Goal: Task Accomplishment & Management: Use online tool/utility

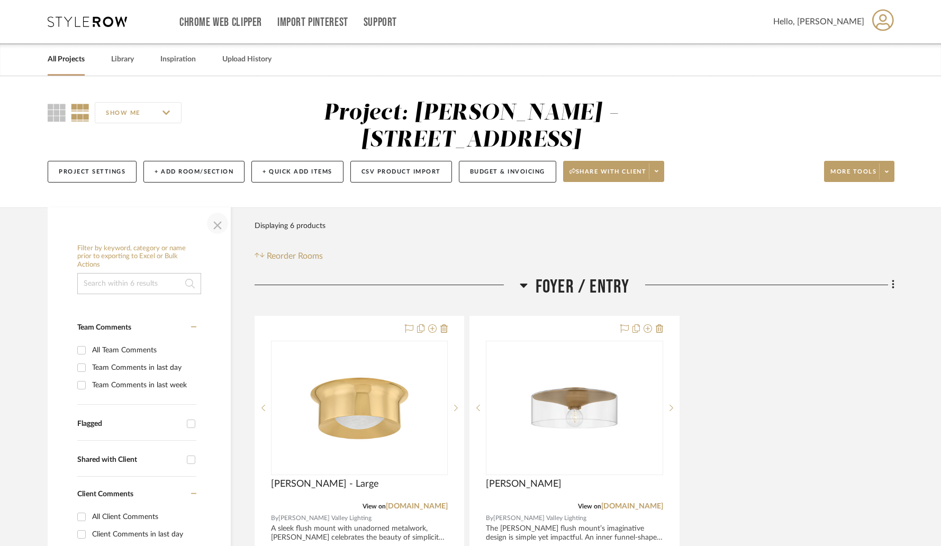
click at [215, 211] on span "button" at bounding box center [217, 223] width 25 height 25
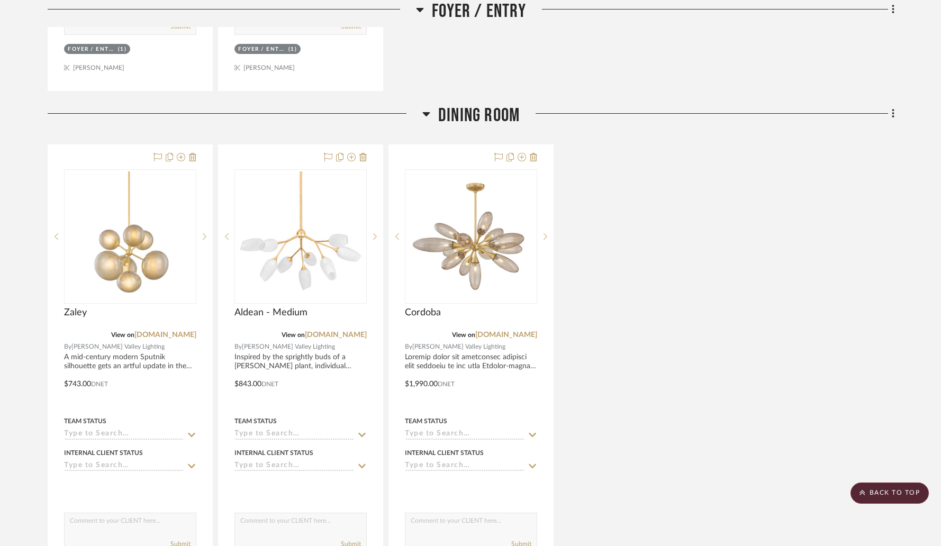
scroll to position [688, 0]
drag, startPoint x: 297, startPoint y: 97, endPoint x: 393, endPoint y: 78, distance: 97.7
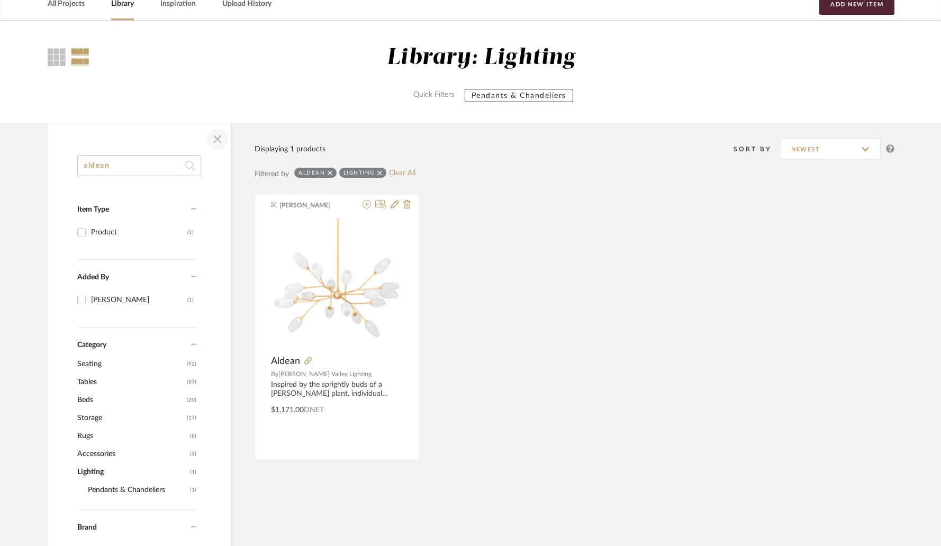
click at [215, 135] on span "button" at bounding box center [217, 138] width 25 height 25
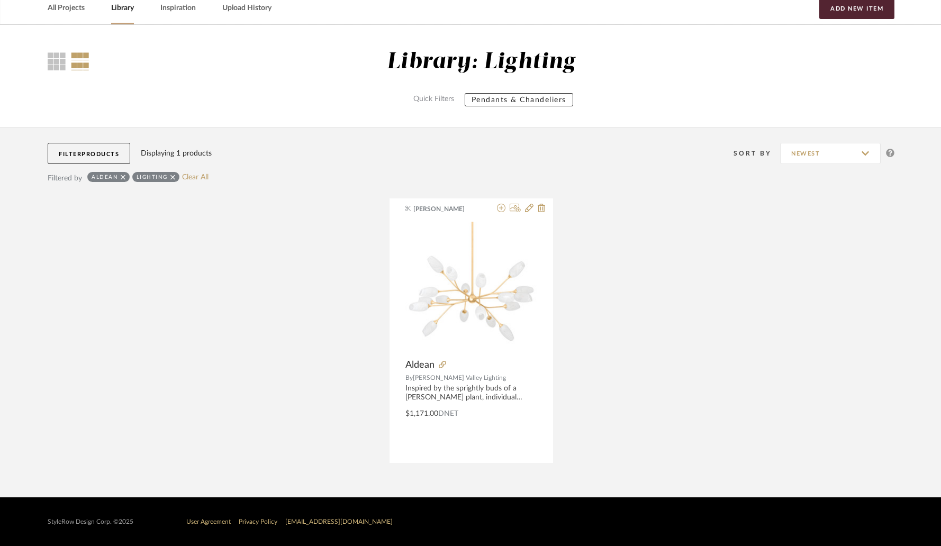
click at [119, 11] on link "Library" at bounding box center [122, 8] width 23 height 14
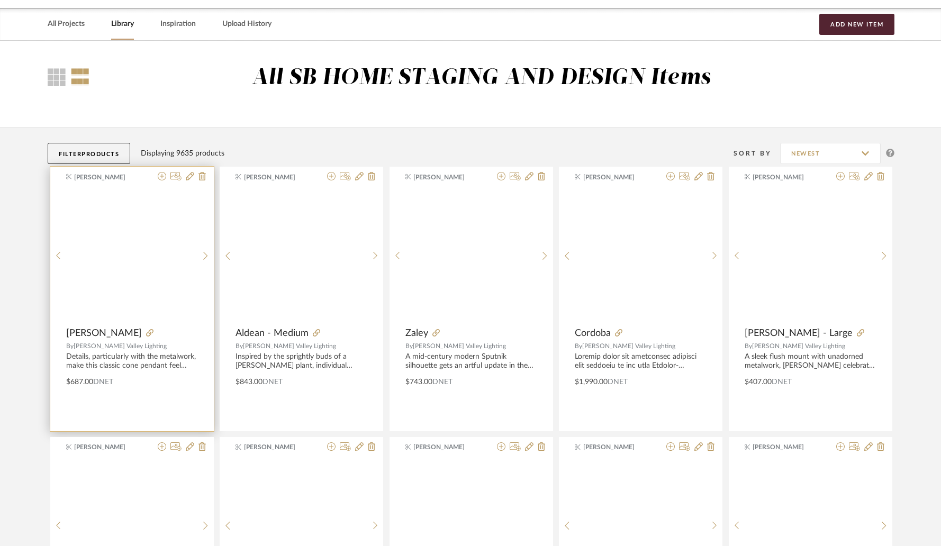
scroll to position [51, 0]
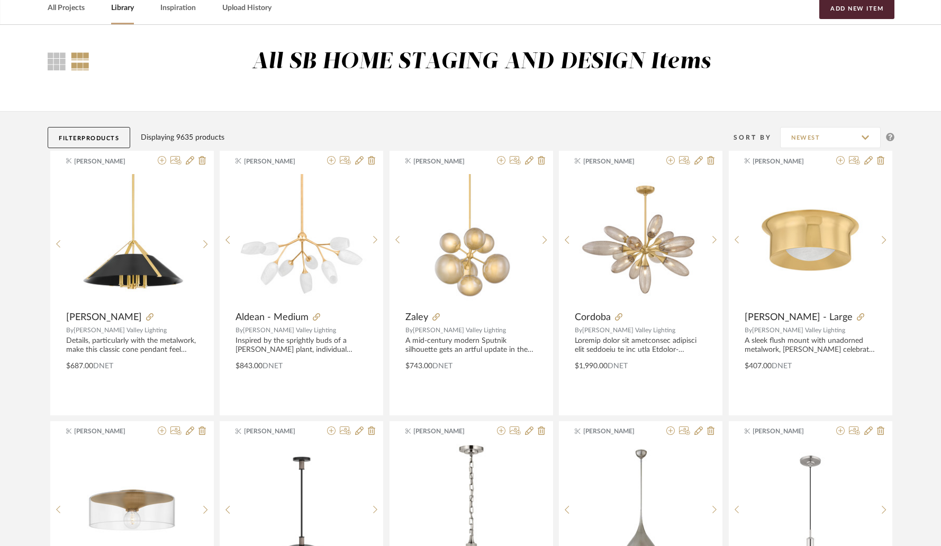
click at [97, 137] on span "Products" at bounding box center [100, 138] width 38 height 6
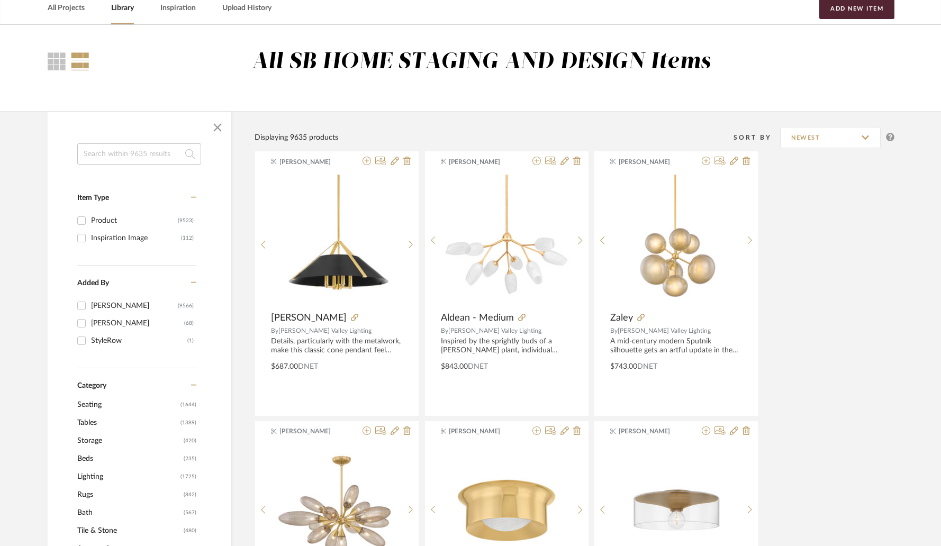
click at [116, 155] on input at bounding box center [139, 153] width 124 height 21
paste input "[PERSON_NAME] Chair"
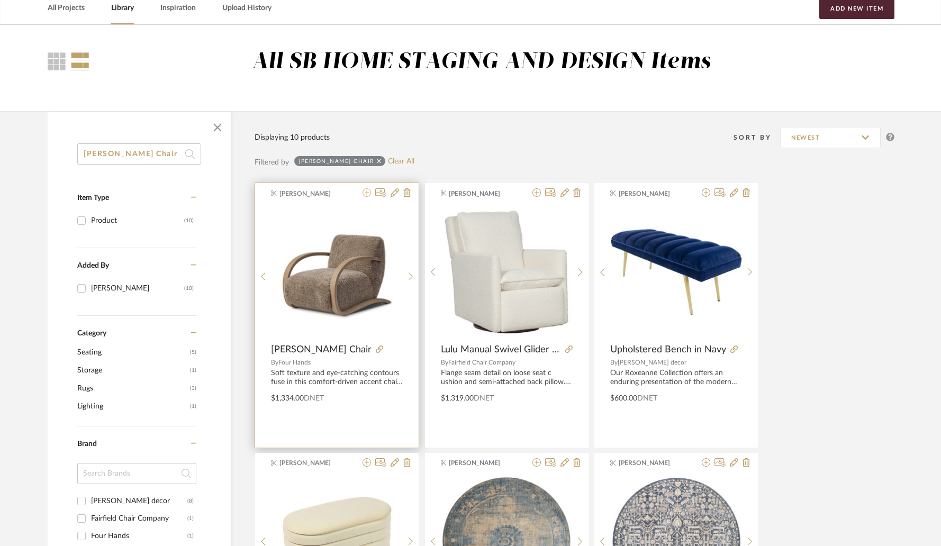
type input "[PERSON_NAME] Chair"
click at [366, 196] on icon at bounding box center [367, 192] width 8 height 8
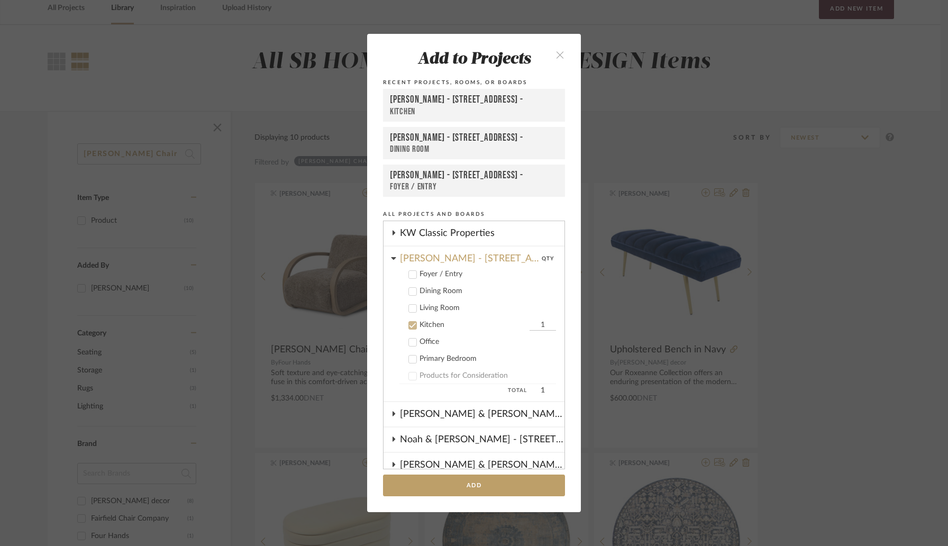
scroll to position [302, 0]
click at [411, 312] on icon at bounding box center [412, 310] width 7 height 7
click at [411, 324] on icon at bounding box center [412, 327] width 7 height 7
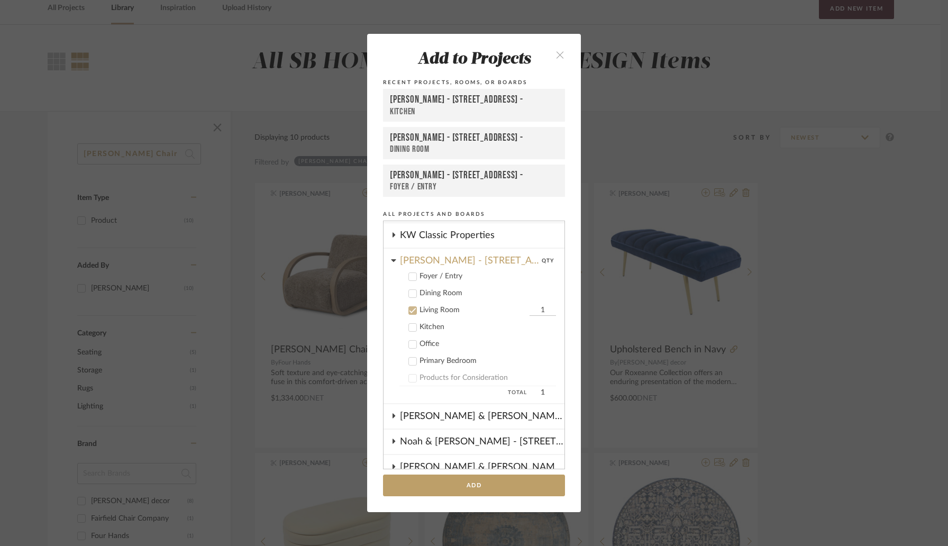
click at [531, 309] on input "1" at bounding box center [543, 310] width 26 height 11
type input "2"
click at [465, 482] on button "Add" at bounding box center [474, 486] width 182 height 22
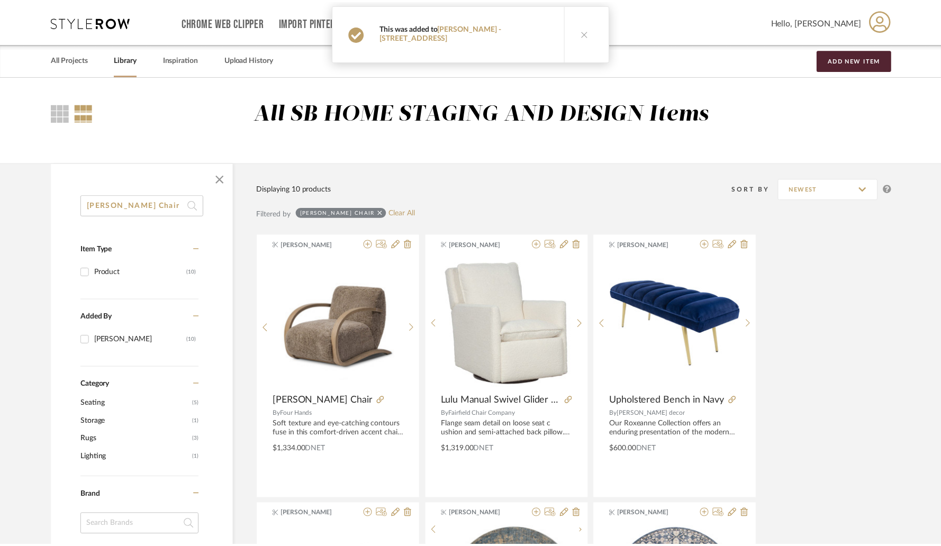
scroll to position [51, 0]
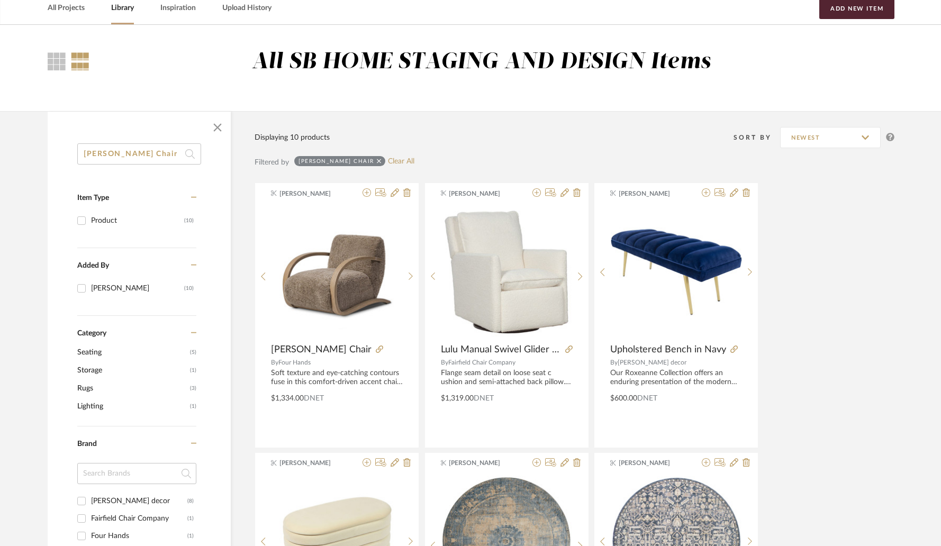
click at [134, 157] on input "[PERSON_NAME] Chair" at bounding box center [139, 153] width 124 height 21
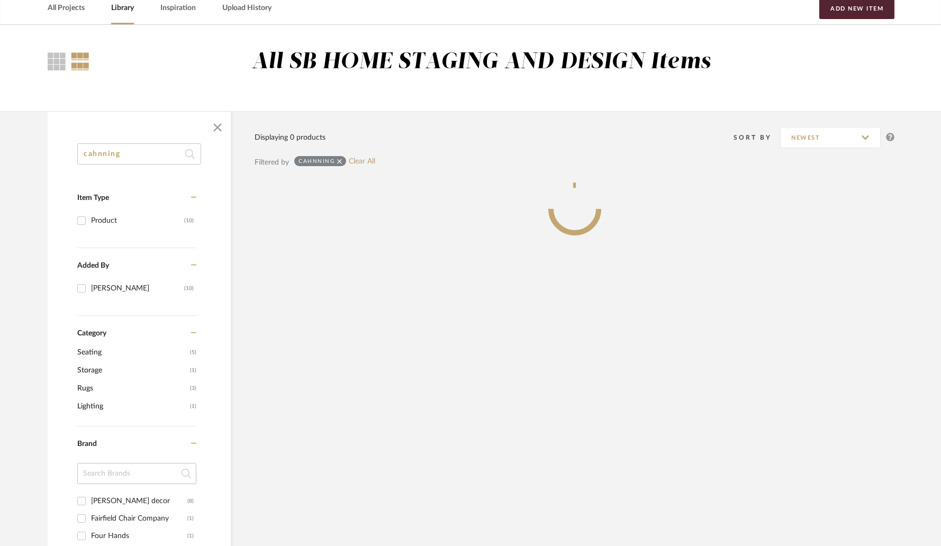
scroll to position [35, 0]
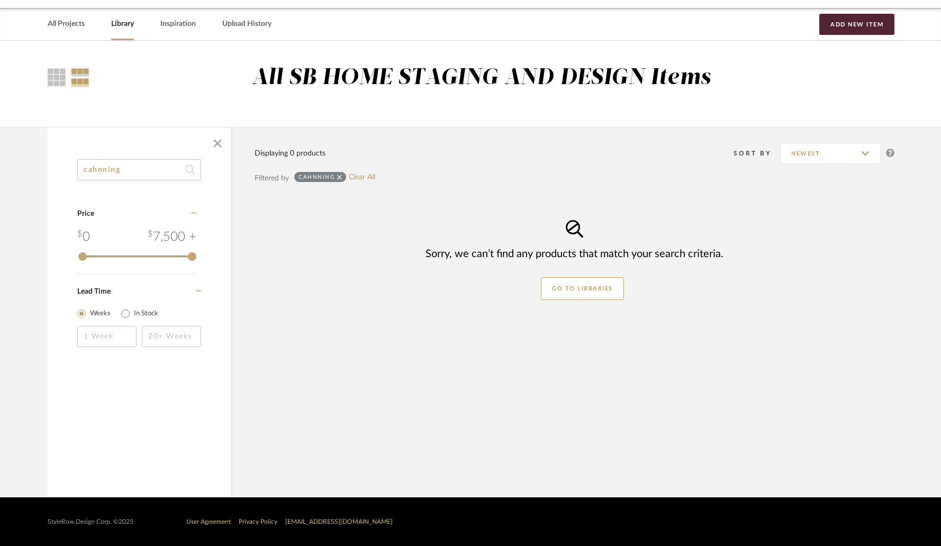
click at [140, 172] on input "cahnning" at bounding box center [139, 169] width 124 height 21
type input "channin"
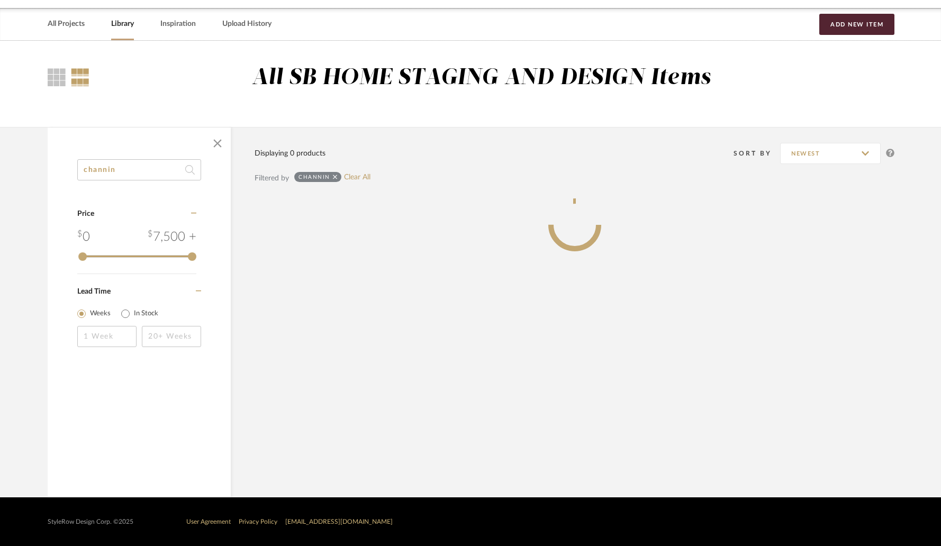
scroll to position [51, 0]
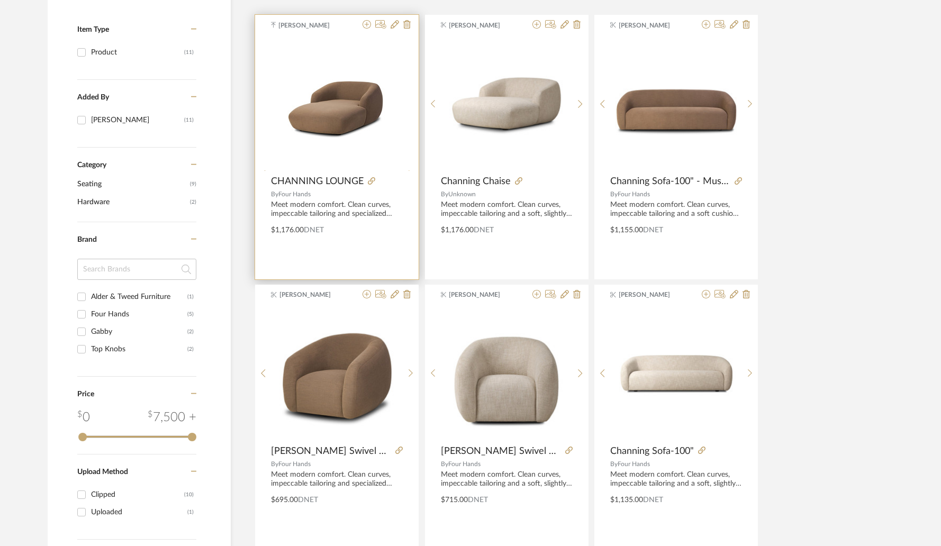
scroll to position [221, 0]
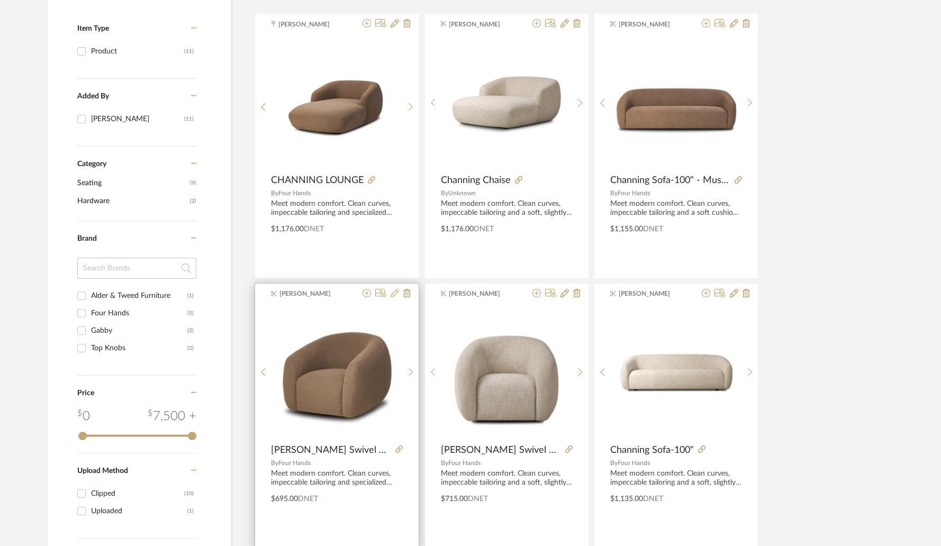
click at [394, 295] on icon at bounding box center [395, 293] width 8 height 8
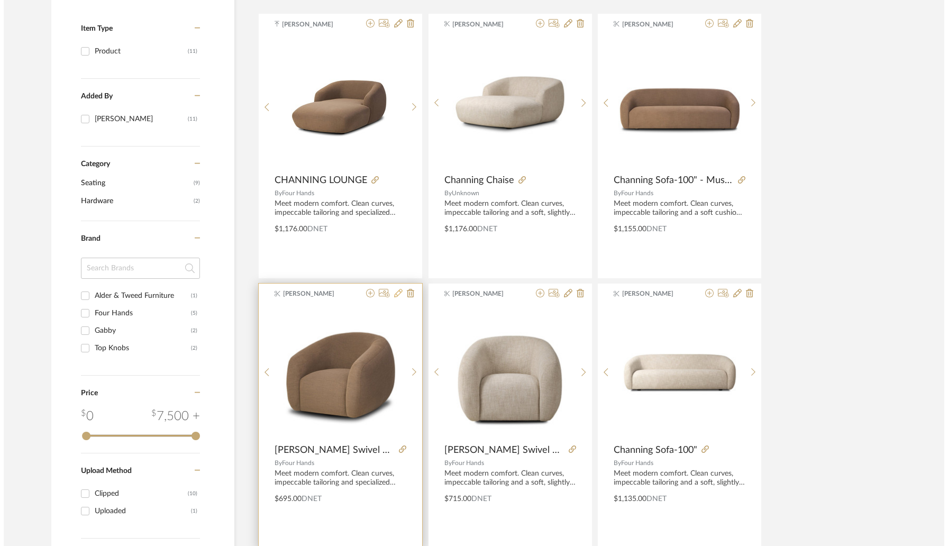
scroll to position [0, 0]
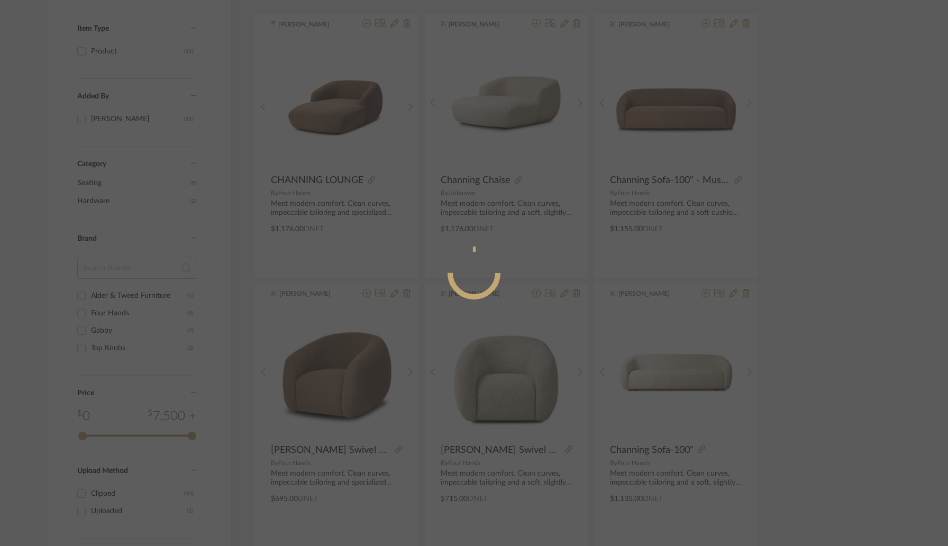
radio input "true"
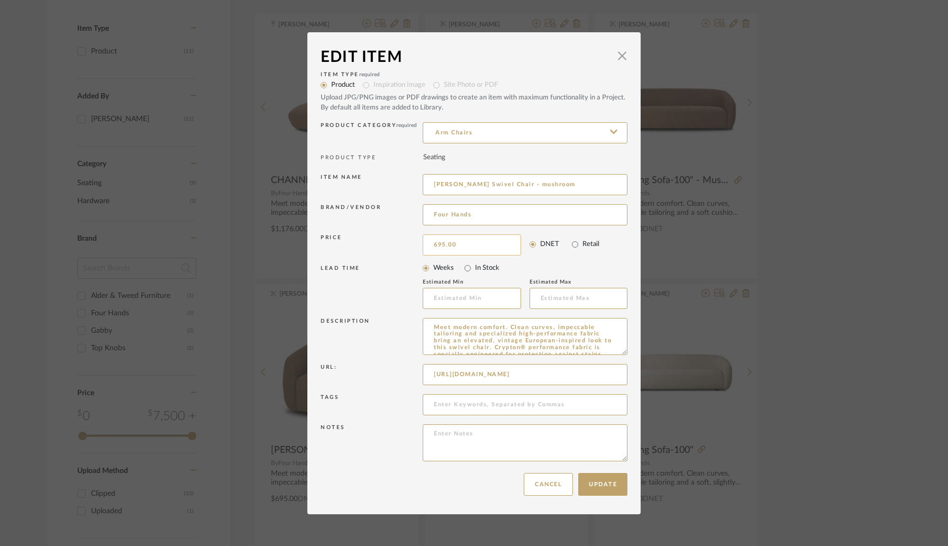
click at [482, 245] on input "695.00" at bounding box center [472, 244] width 98 height 21
type input "$713.00"
click at [397, 301] on div "LEAD TIME" at bounding box center [372, 287] width 102 height 44
click at [592, 488] on button "Update" at bounding box center [602, 484] width 49 height 23
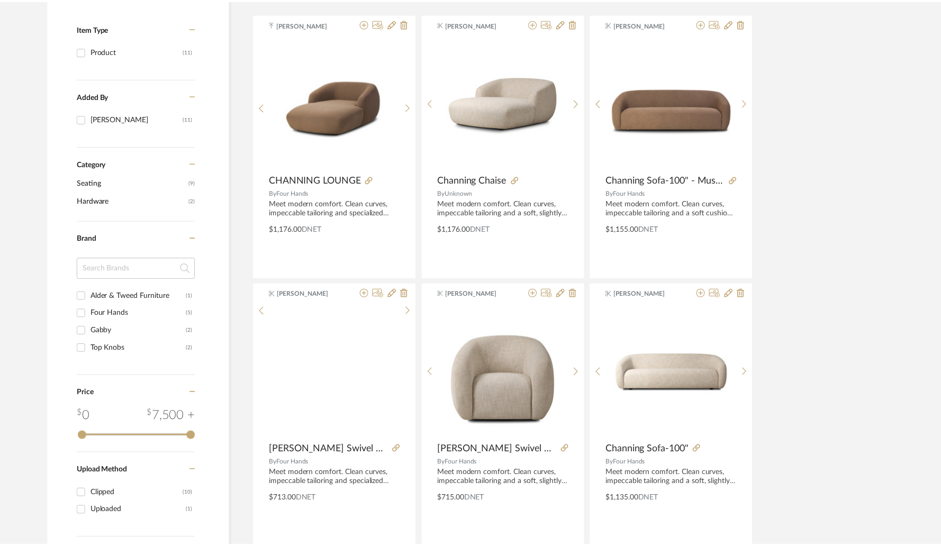
scroll to position [221, 0]
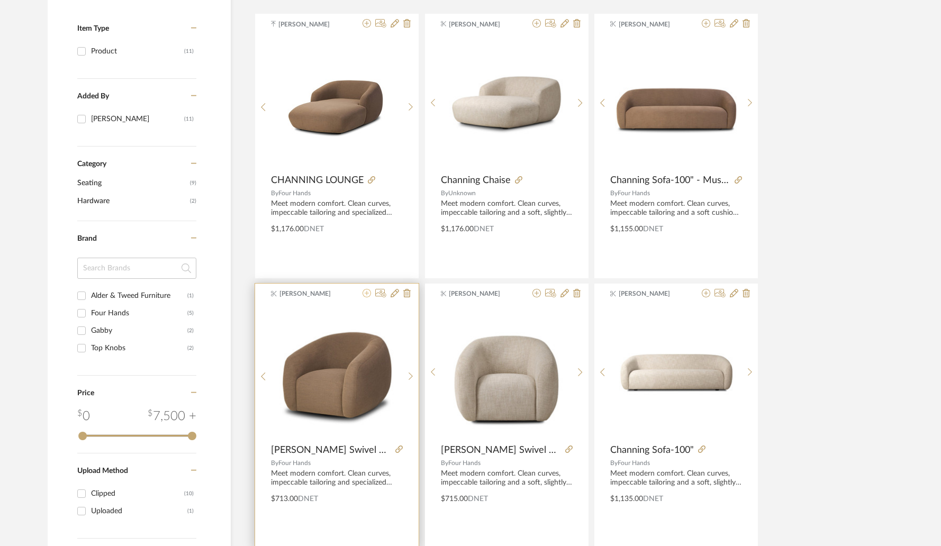
click at [367, 294] on icon at bounding box center [367, 293] width 8 height 8
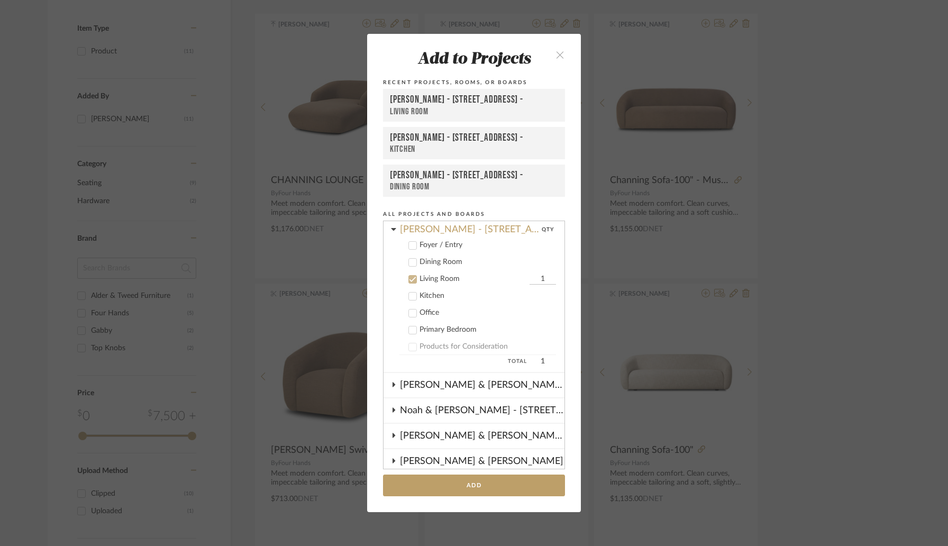
scroll to position [312, 0]
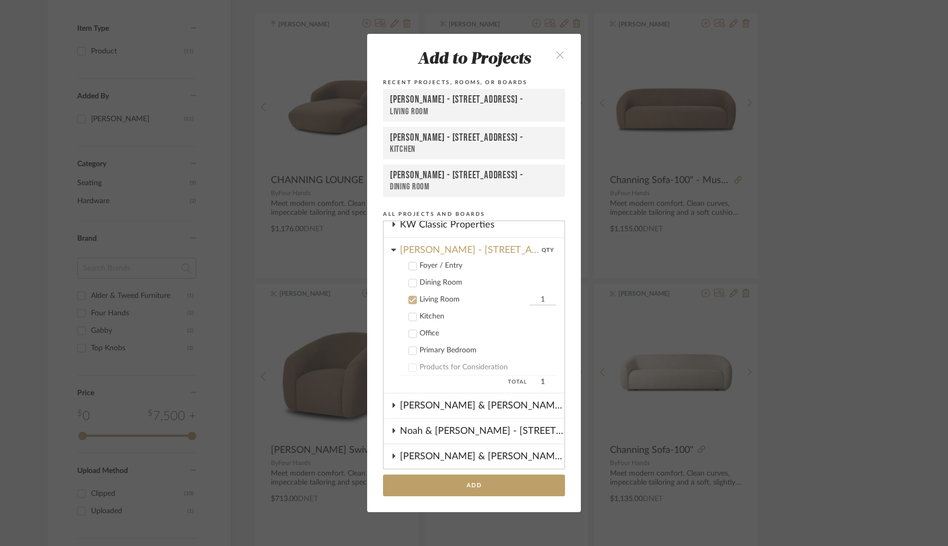
click at [530, 297] on input "1" at bounding box center [543, 300] width 26 height 11
type input "2"
click at [468, 480] on button "Add" at bounding box center [474, 486] width 182 height 22
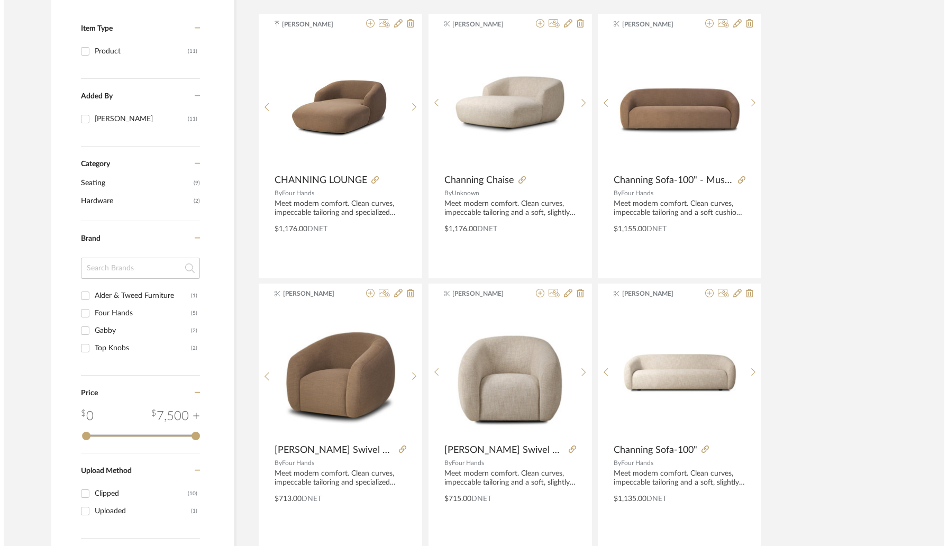
scroll to position [0, 0]
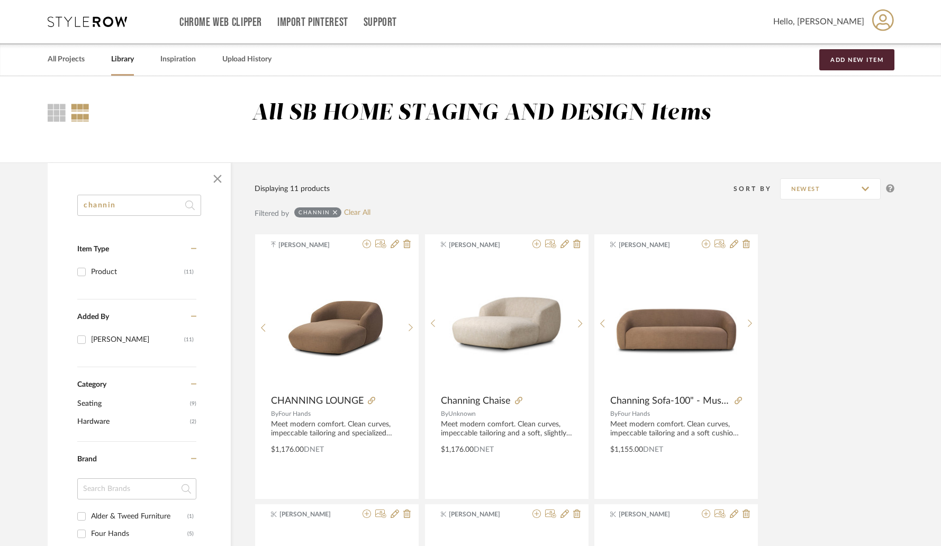
click at [141, 202] on input "channin" at bounding box center [139, 205] width 124 height 21
paste input "[PERSON_NAME]"
click at [141, 202] on input "channinMargot" at bounding box center [139, 205] width 124 height 21
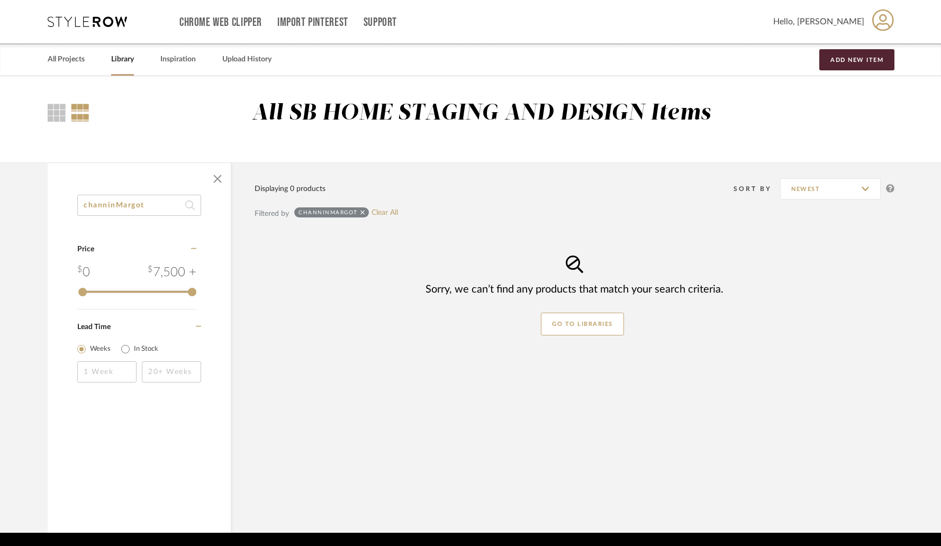
paste input
type input "[PERSON_NAME]"
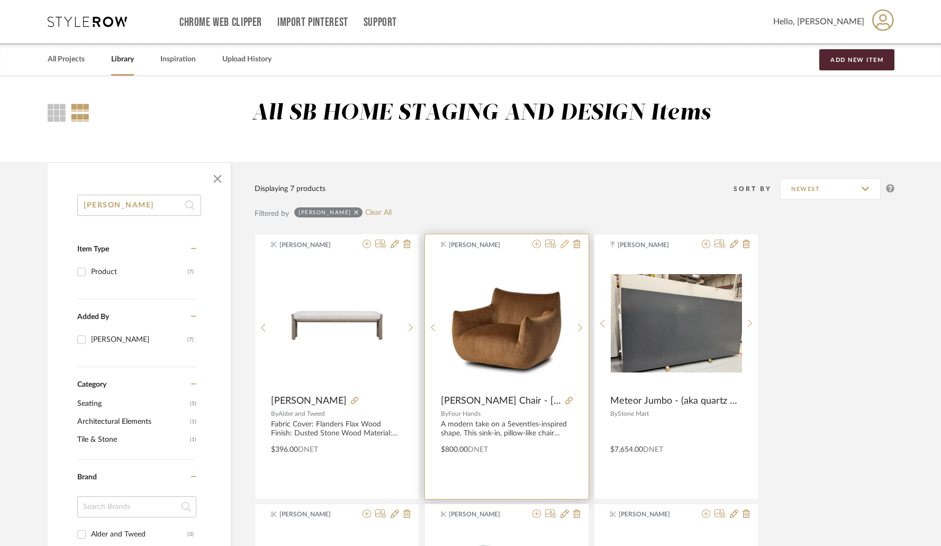
click at [565, 248] on icon at bounding box center [564, 244] width 8 height 8
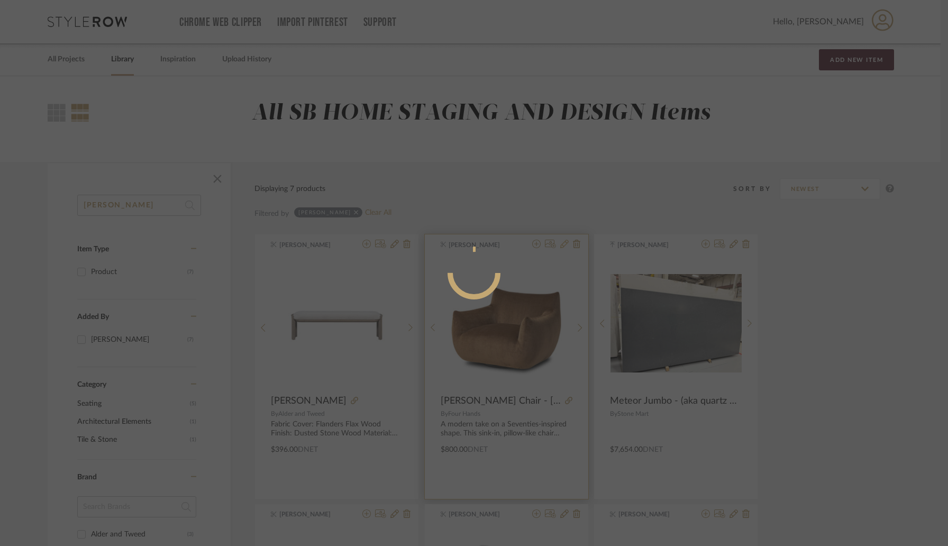
radio input "true"
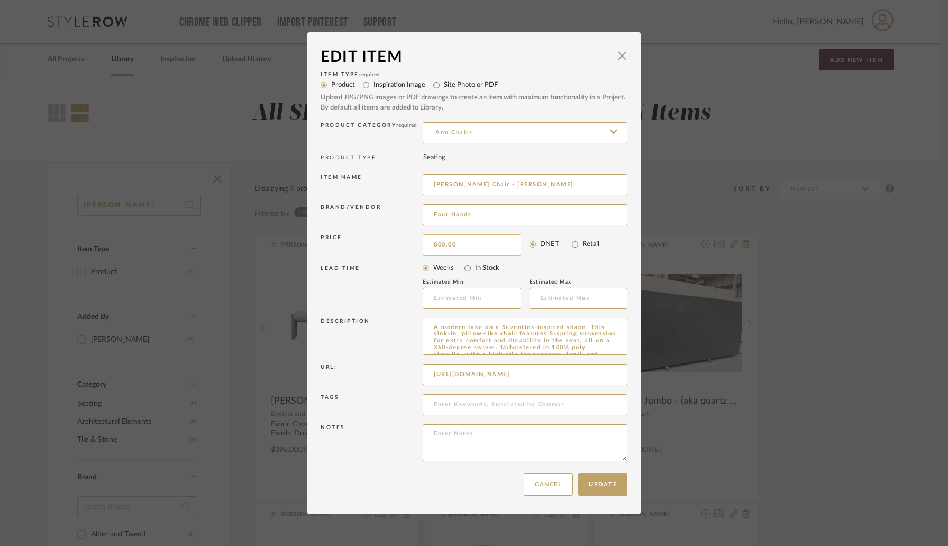
click at [470, 241] on input "800.00" at bounding box center [472, 244] width 98 height 21
type input "$839.00"
click at [403, 304] on div "LEAD TIME" at bounding box center [372, 287] width 102 height 44
click at [601, 497] on div "Update Cancel" at bounding box center [474, 484] width 307 height 33
click at [607, 488] on button "Update" at bounding box center [602, 484] width 49 height 23
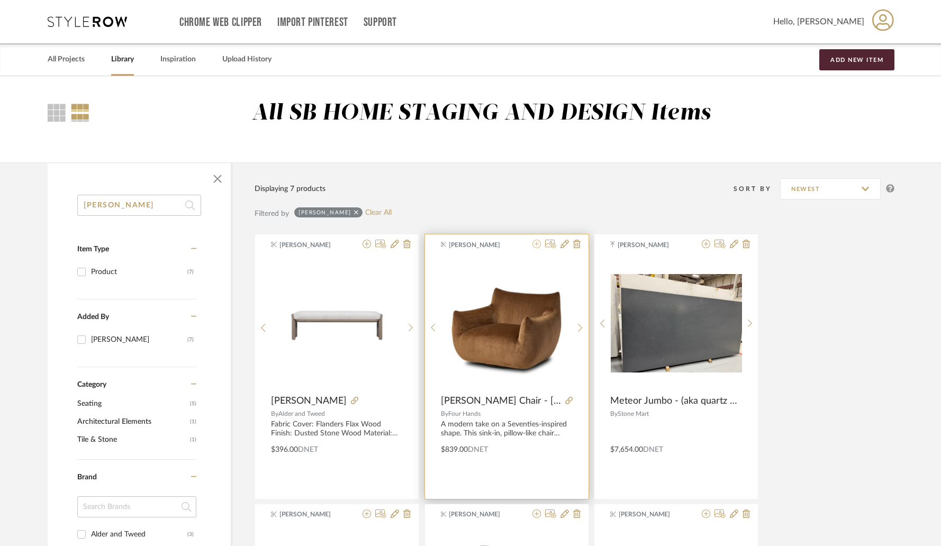
click at [537, 248] on icon at bounding box center [536, 244] width 8 height 8
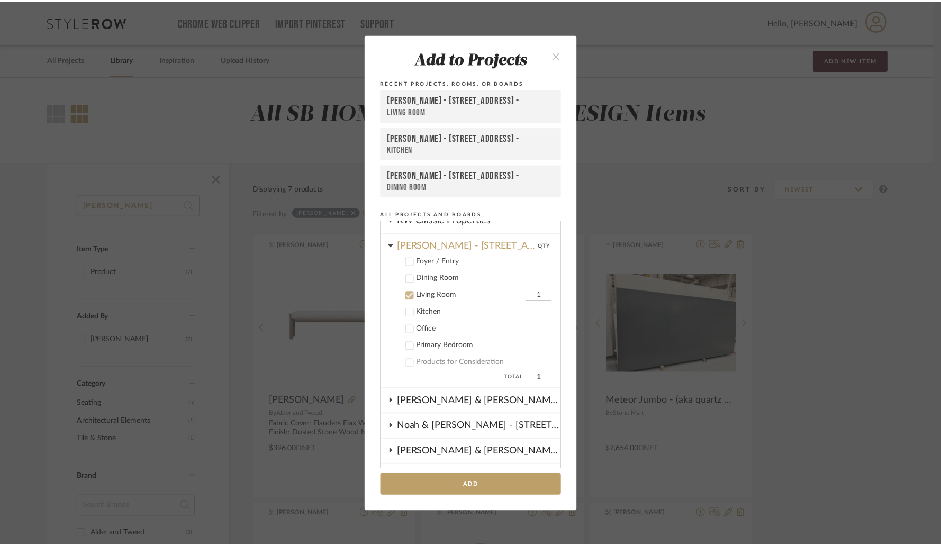
scroll to position [314, 0]
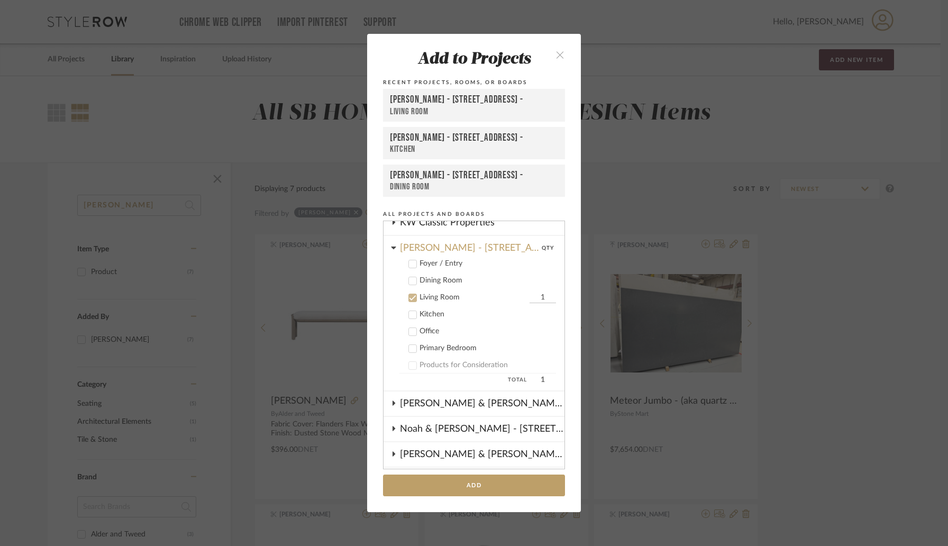
click at [530, 294] on input "1" at bounding box center [543, 298] width 26 height 11
type input "2"
click at [475, 482] on button "Add" at bounding box center [474, 486] width 182 height 22
